Goal: Information Seeking & Learning: Stay updated

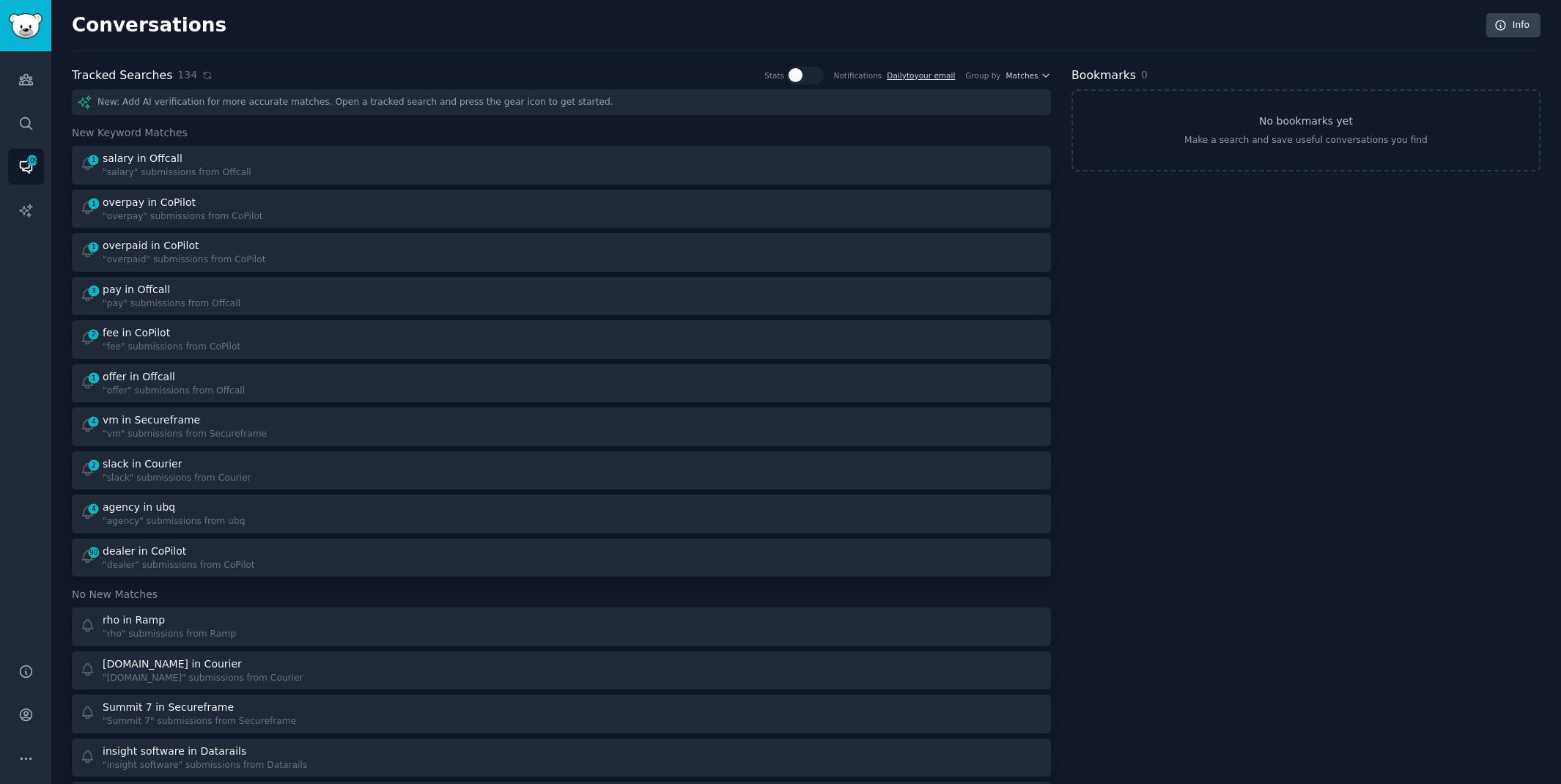
scroll to position [45, 0]
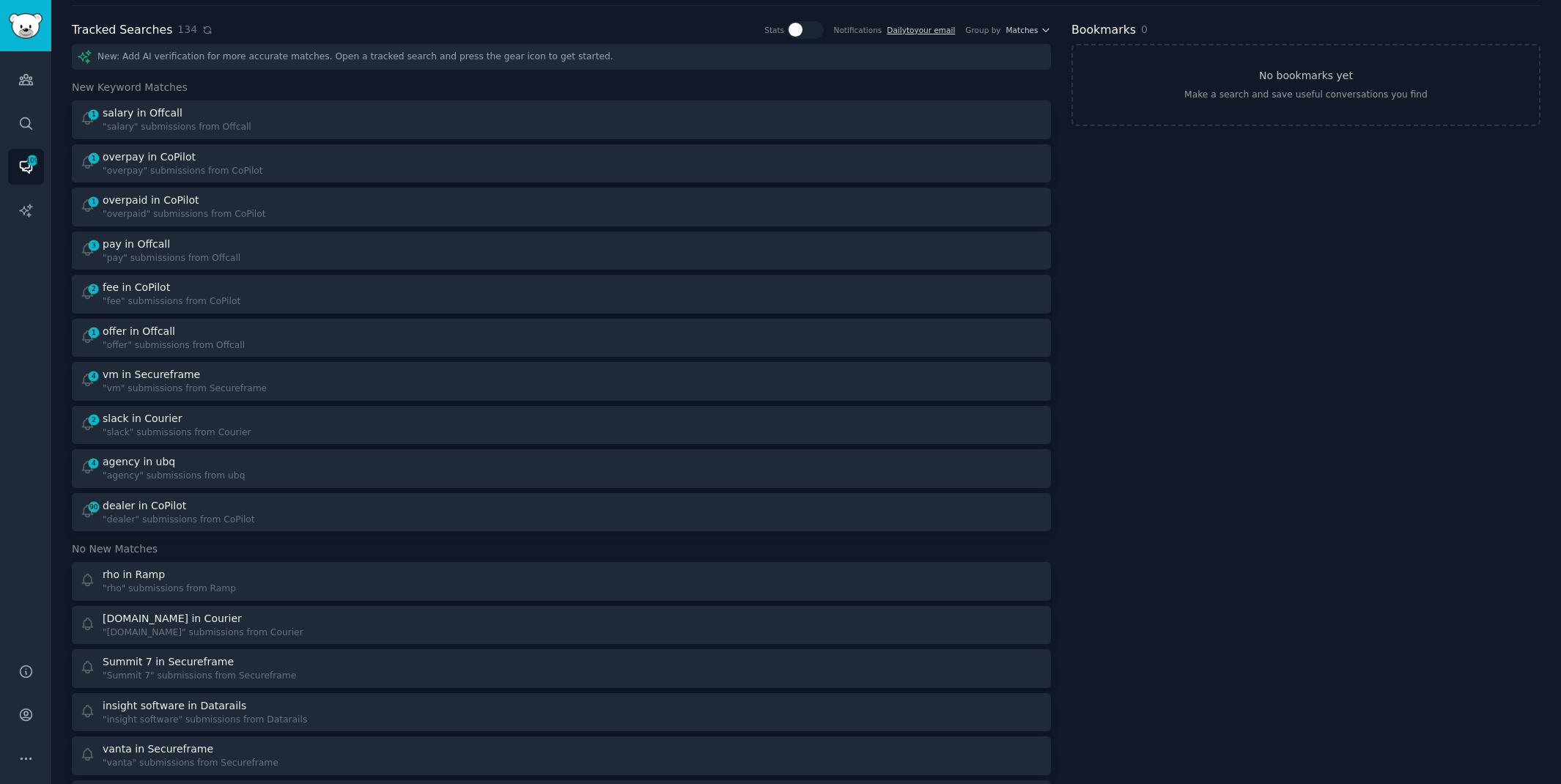
click at [203, 29] on icon at bounding box center [207, 29] width 10 height 10
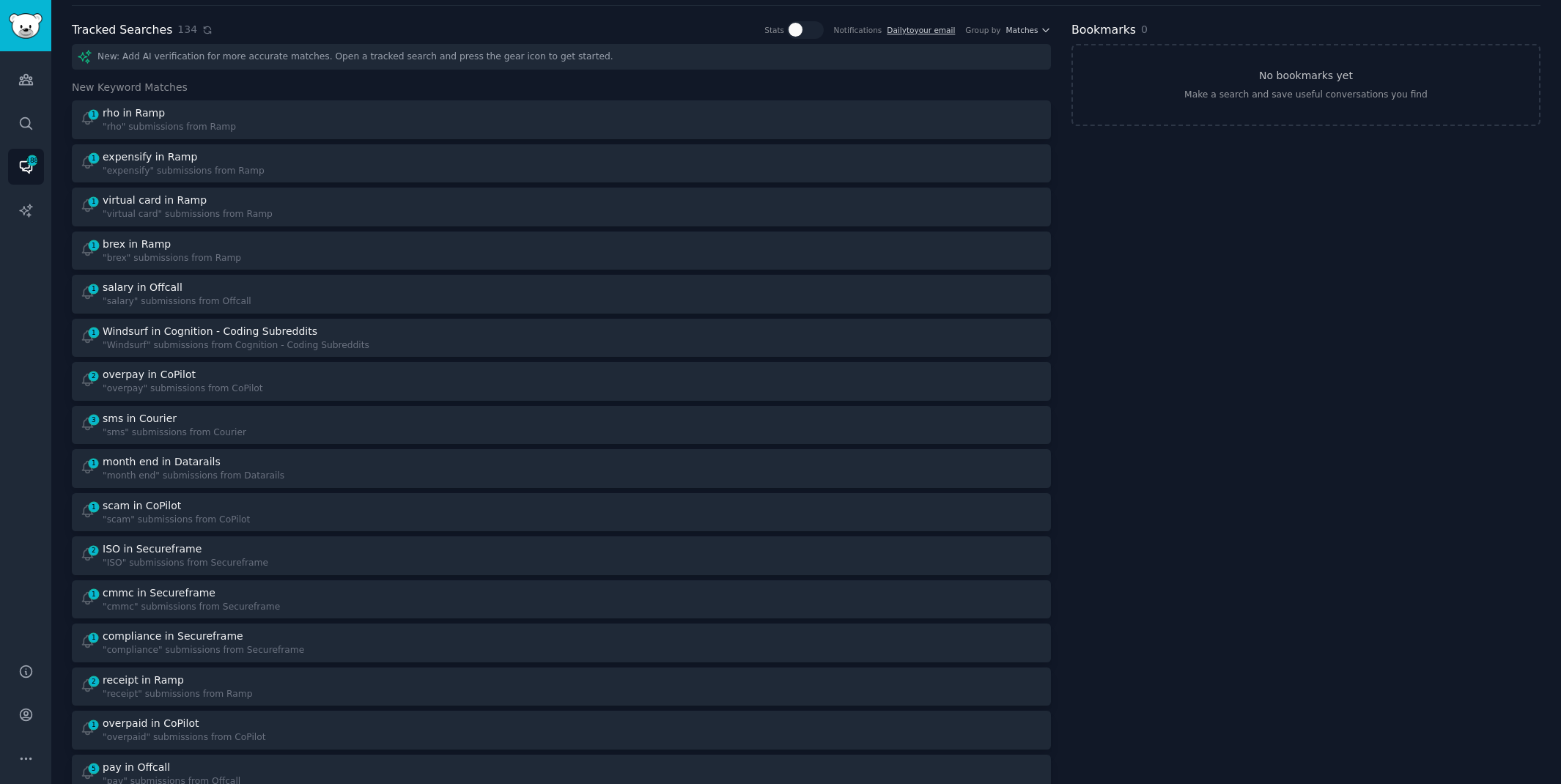
click at [204, 32] on icon at bounding box center [207, 29] width 6 height 6
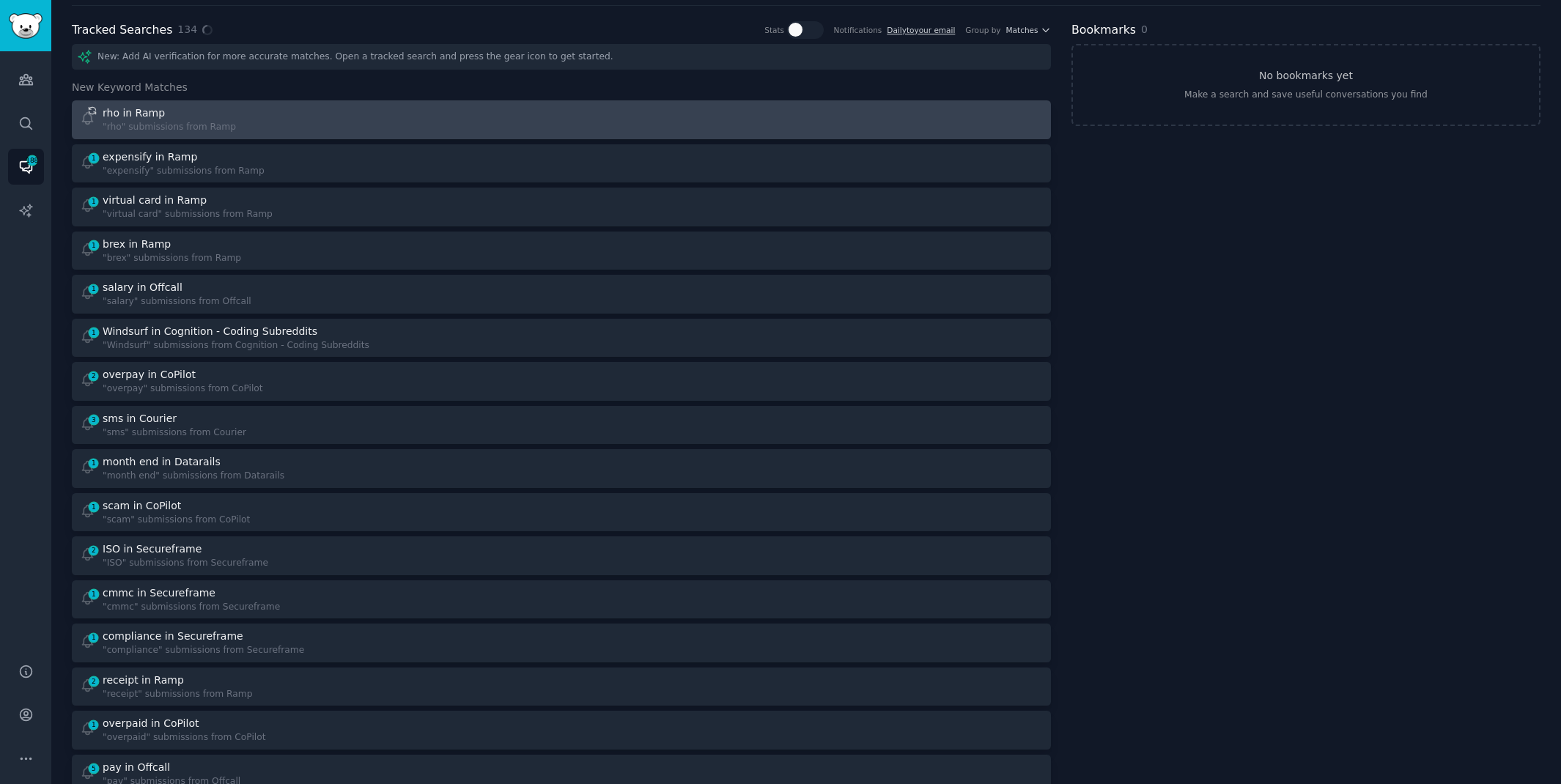
click at [227, 106] on div "rho in Ramp" at bounding box center [169, 112] width 133 height 15
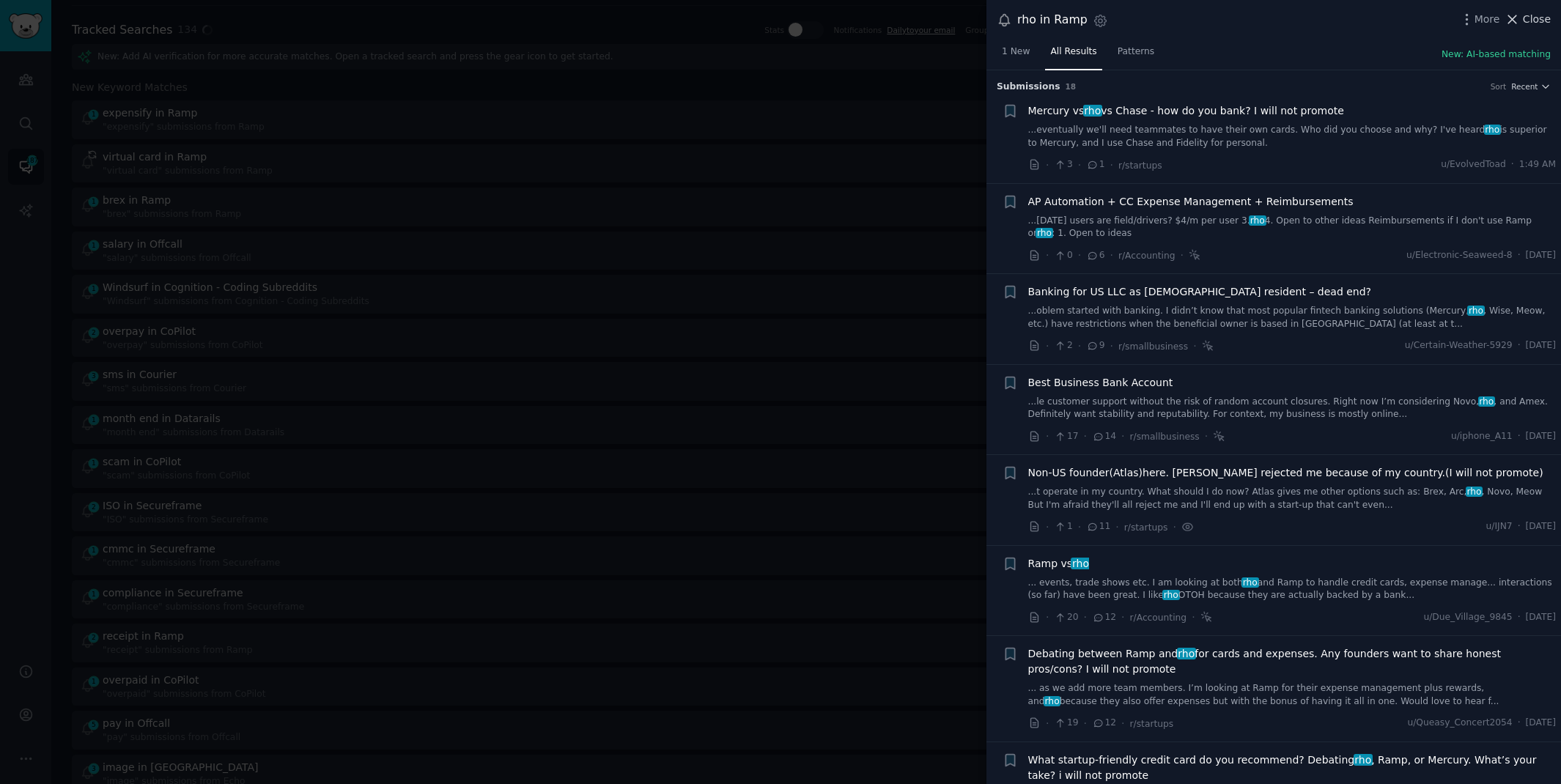
click at [1535, 22] on span "Close" at bounding box center [1536, 19] width 28 height 15
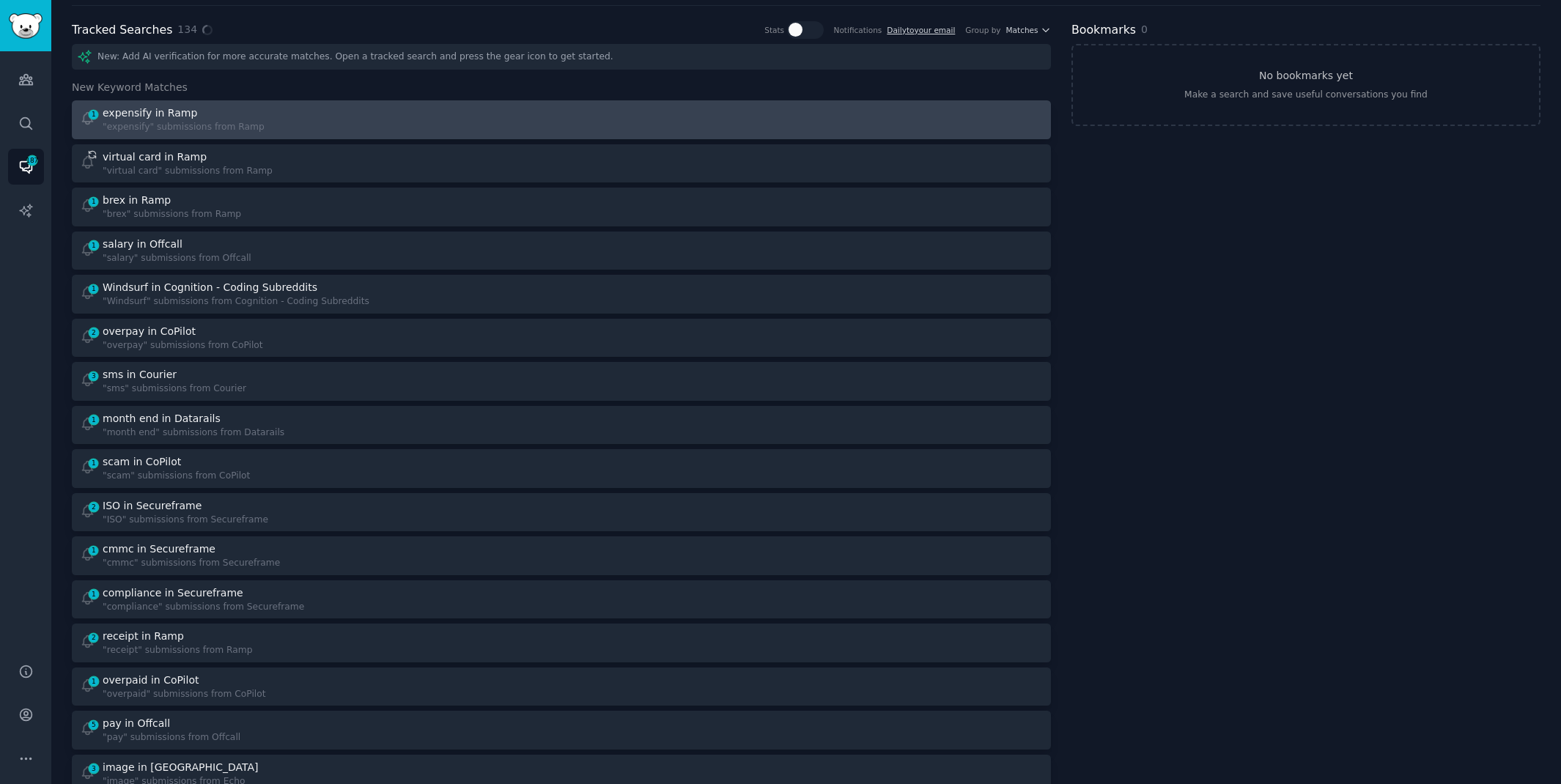
click at [394, 129] on div "1 expensify in Ramp "expensify" submissions from Ramp" at bounding box center [316, 120] width 472 height 29
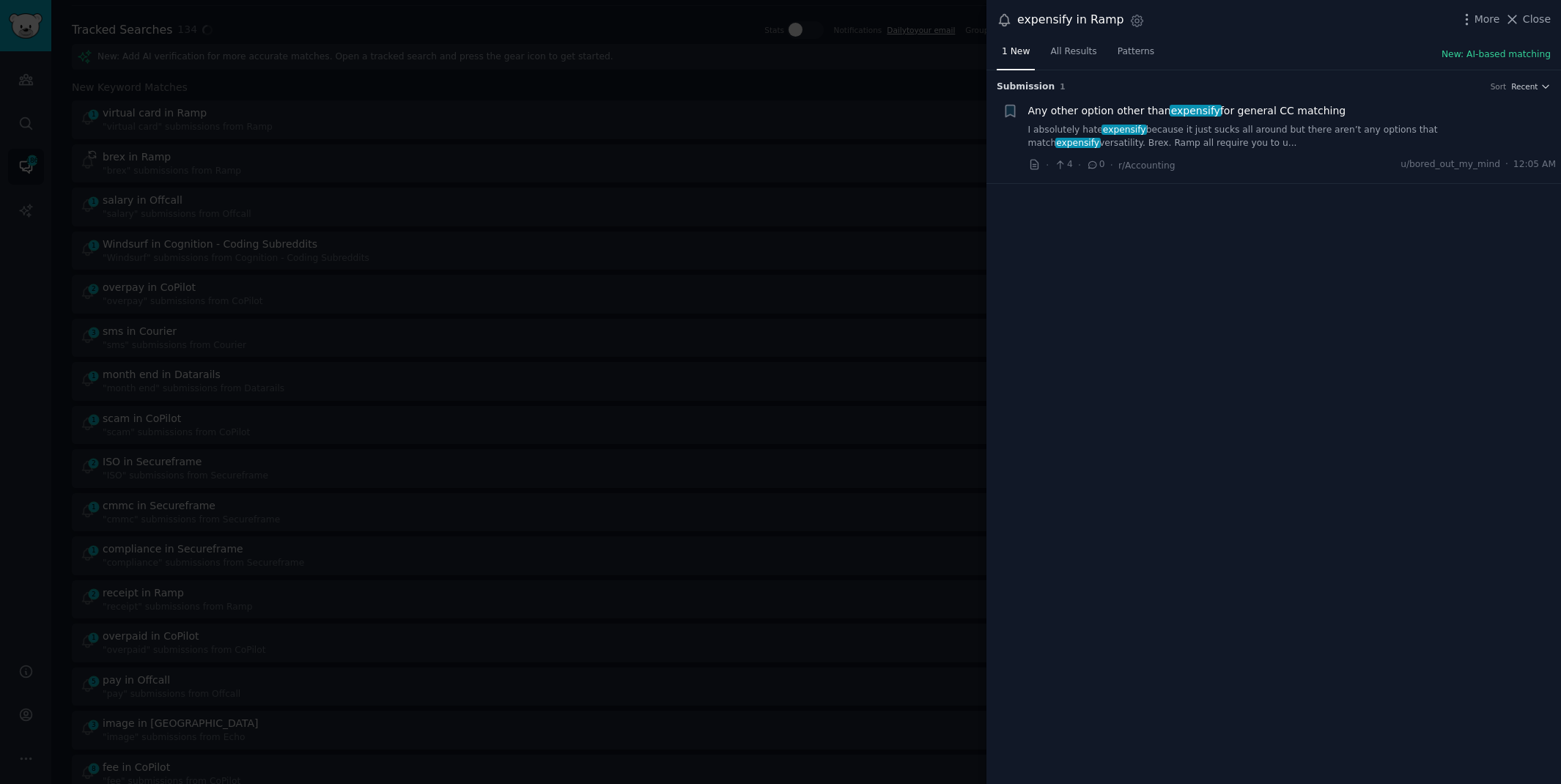
click at [1303, 131] on link "I absolutely hate expensify because it just sucks all around but there aren’t a…" at bounding box center [1292, 136] width 528 height 25
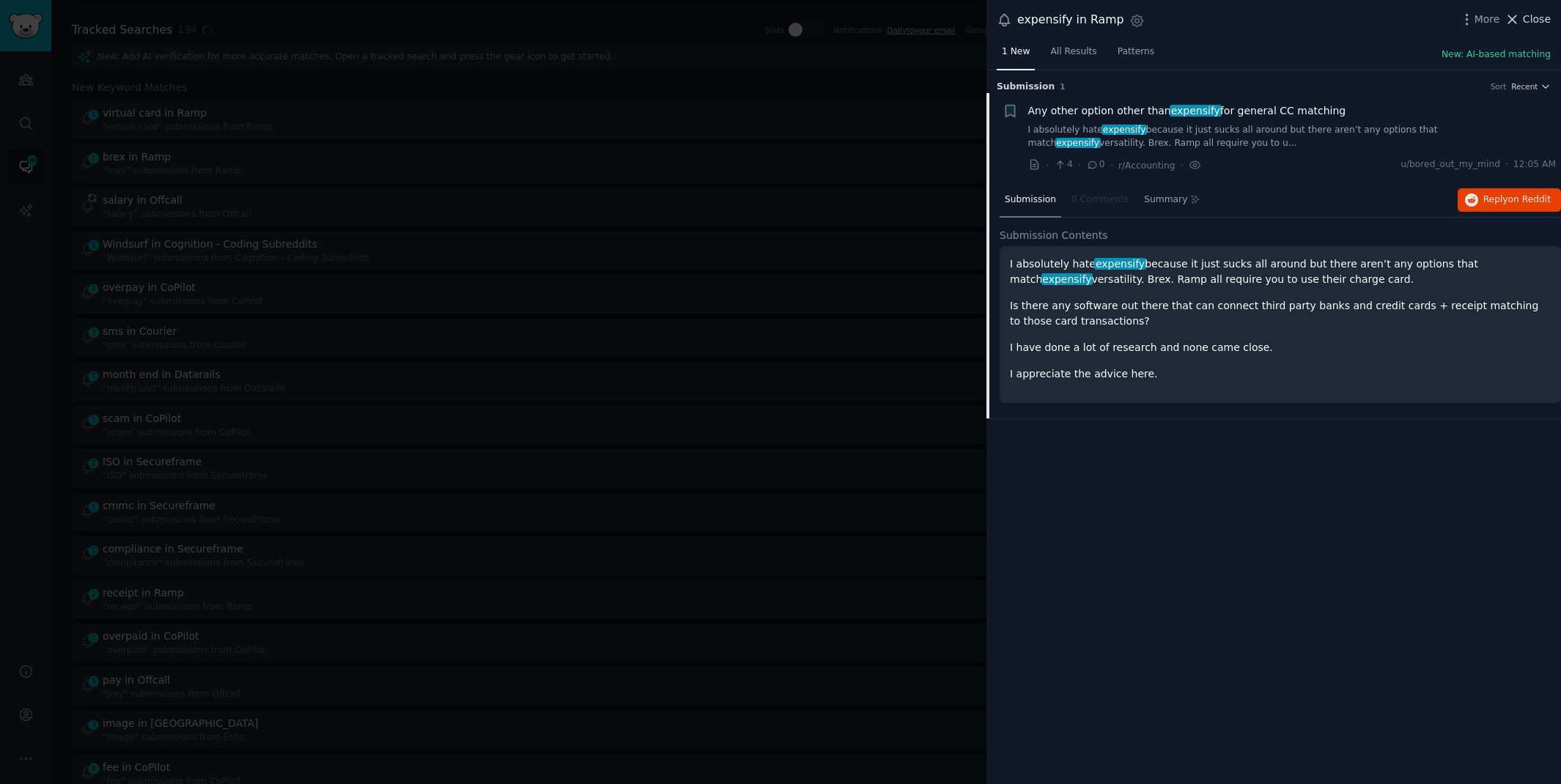
click at [1531, 22] on span "Close" at bounding box center [1536, 19] width 28 height 15
